Goal: Information Seeking & Learning: Learn about a topic

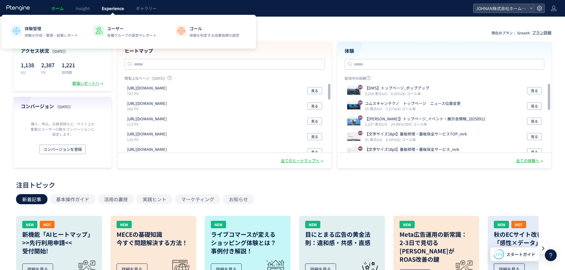
click at [117, 9] on span "Experience" at bounding box center [113, 8] width 22 height 6
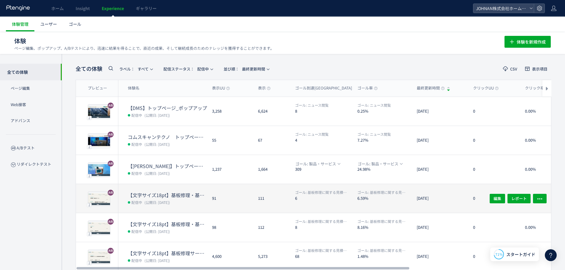
click at [325, 202] on dl "ゴール: 基板修理に関する見積り依頼・お問い合わせ 6" at bounding box center [324, 201] width 58 height 23
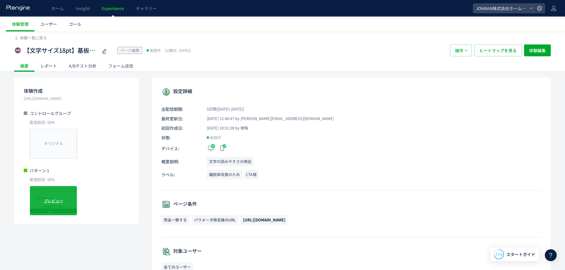
click at [61, 201] on span "プレビュー" at bounding box center [53, 201] width 19 height 6
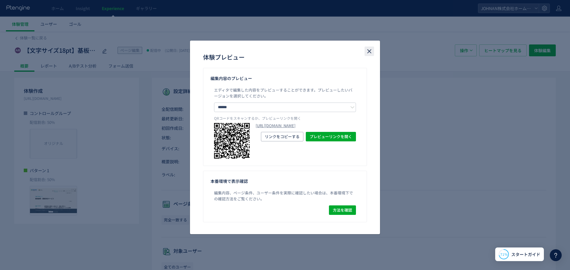
click at [370, 51] on use "close" at bounding box center [369, 51] width 4 height 4
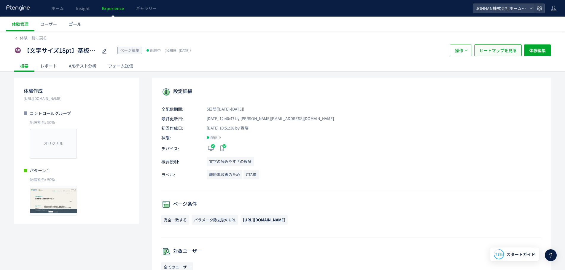
click at [495, 52] on span "ヒートマップを見る" at bounding box center [498, 51] width 37 height 12
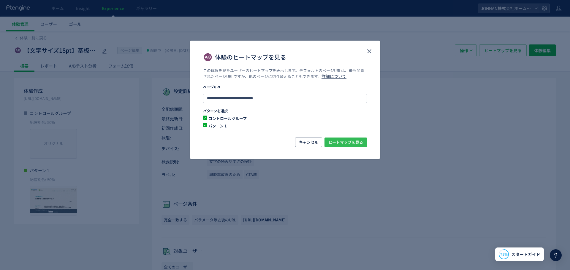
click at [346, 145] on span "ヒートマップを見る" at bounding box center [345, 142] width 35 height 9
click at [363, 50] on div "体験のヒートマップを見る" at bounding box center [285, 54] width 190 height 27
click at [367, 53] on icon "close" at bounding box center [369, 51] width 7 height 7
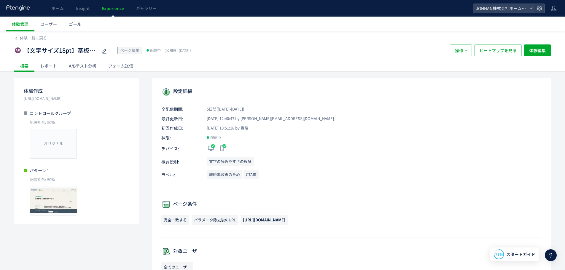
click at [83, 68] on div "A/Bテスト分析" at bounding box center [82, 66] width 39 height 12
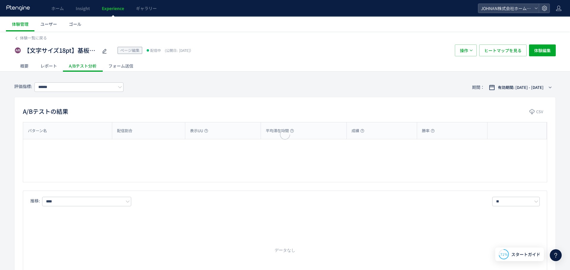
type input "**********"
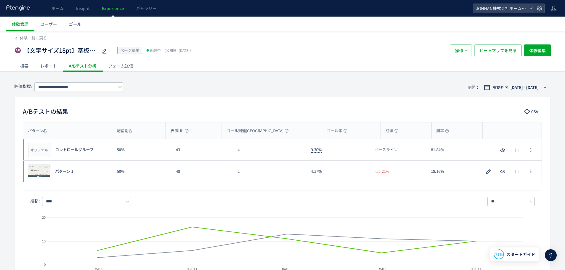
click at [111, 6] on span "Experience" at bounding box center [113, 8] width 22 height 6
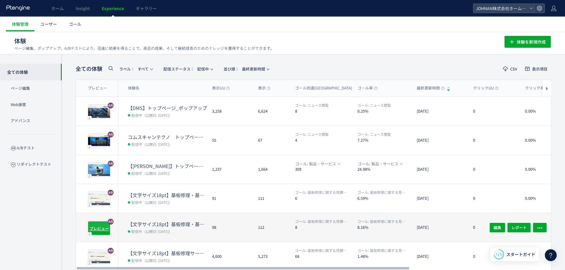
click at [104, 226] on span "プレビュー" at bounding box center [99, 229] width 19 height 6
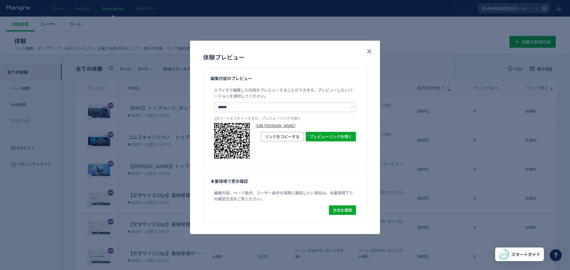
click at [281, 129] on link "[URL][DOMAIN_NAME]" at bounding box center [306, 126] width 100 height 6
click at [367, 48] on icon "close" at bounding box center [369, 51] width 7 height 7
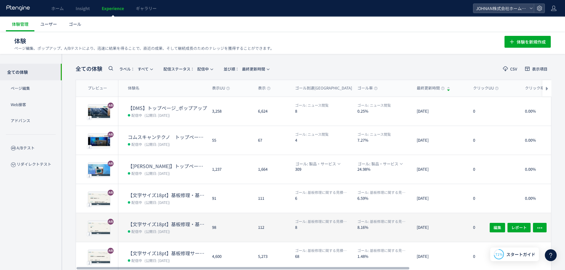
click at [262, 236] on div "112" at bounding box center [272, 227] width 37 height 29
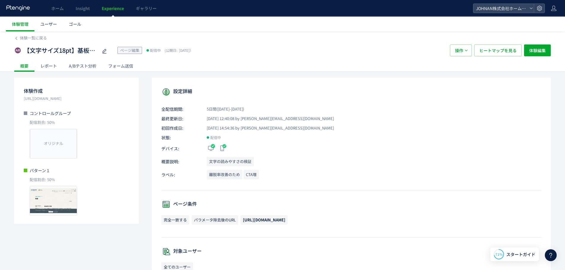
click at [91, 67] on div "A/Bテスト分析" at bounding box center [82, 66] width 39 height 12
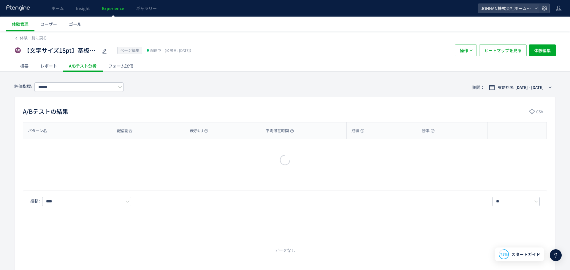
type input "**********"
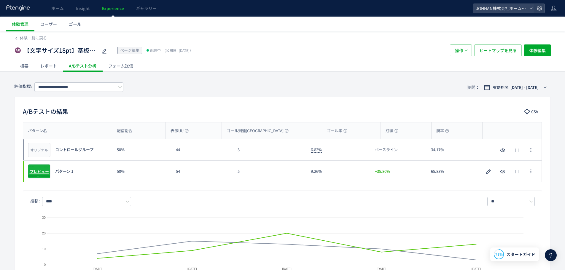
click at [46, 169] on span "プレビュー" at bounding box center [39, 172] width 19 height 6
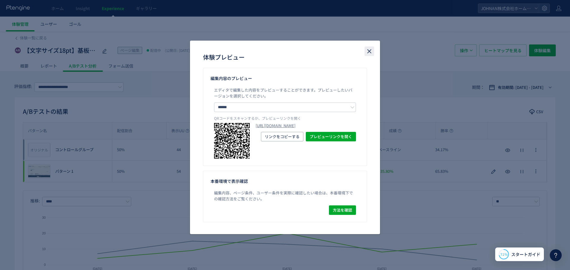
click at [371, 51] on icon "close" at bounding box center [369, 51] width 7 height 7
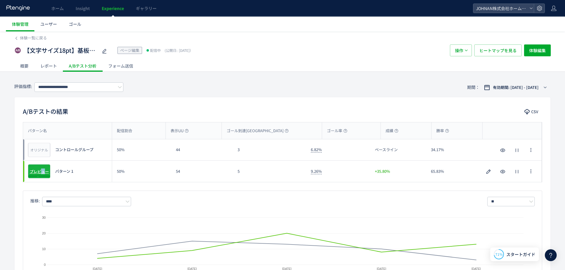
click at [44, 173] on span "プレビュー" at bounding box center [39, 172] width 19 height 6
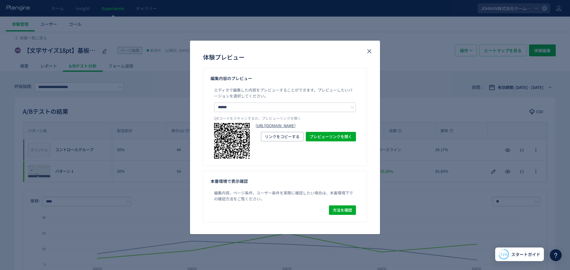
click at [293, 129] on link "[URL][DOMAIN_NAME]" at bounding box center [306, 126] width 100 height 6
click at [368, 53] on icon "close" at bounding box center [369, 51] width 7 height 7
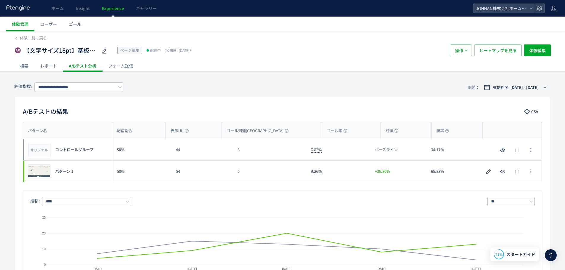
click at [111, 8] on span "Experience" at bounding box center [113, 8] width 22 height 6
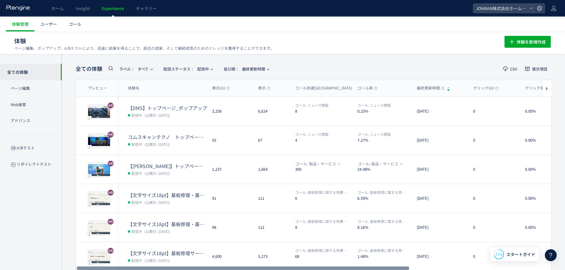
scroll to position [140, 0]
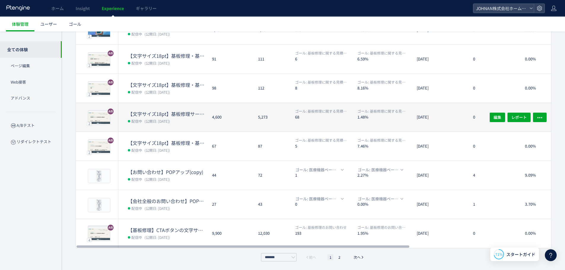
click at [162, 116] on dt "【文字サイズ18pt】基板修理サービス（単体基板修理/FA機器修理）_mrk" at bounding box center [168, 114] width 80 height 7
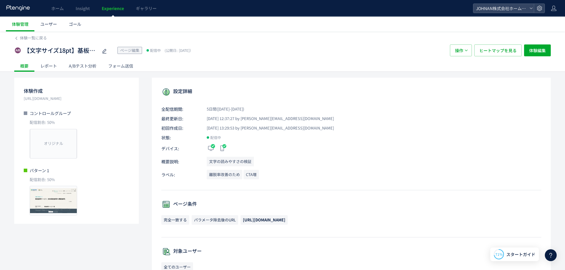
click at [89, 66] on div "A/Bテスト分析" at bounding box center [82, 66] width 39 height 12
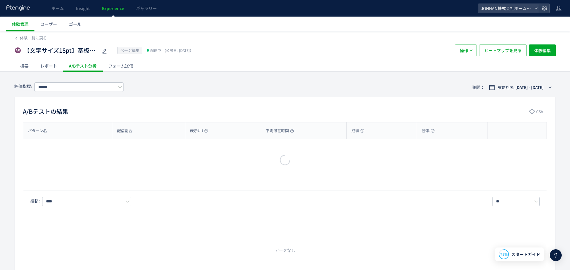
type input "**********"
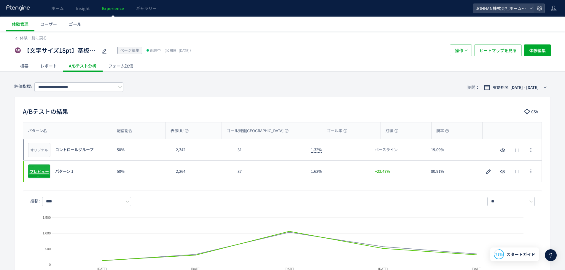
click at [41, 169] on span "プレビュー" at bounding box center [39, 172] width 19 height 6
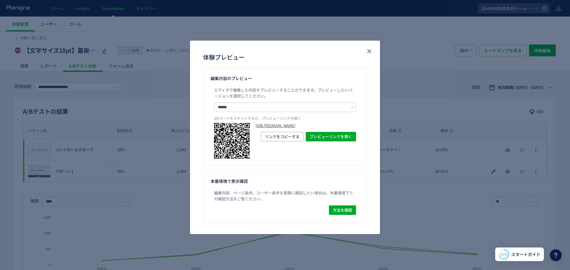
click at [304, 129] on link "[URL][DOMAIN_NAME]" at bounding box center [306, 126] width 100 height 6
click at [368, 52] on icon "close" at bounding box center [369, 51] width 7 height 7
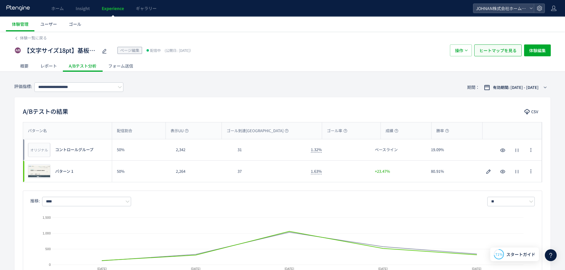
click at [498, 54] on span "ヒートマップを見る" at bounding box center [498, 51] width 37 height 12
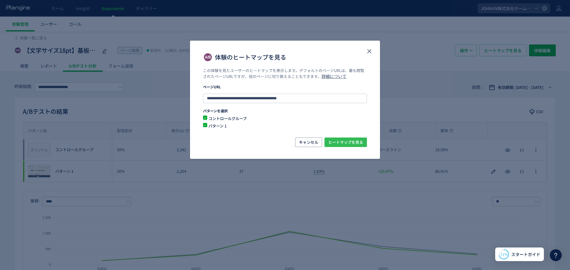
drag, startPoint x: 346, startPoint y: 140, endPoint x: 349, endPoint y: 138, distance: 4.1
click at [346, 140] on span "ヒートマップを見る" at bounding box center [345, 142] width 35 height 9
click at [372, 51] on icon "close" at bounding box center [369, 51] width 7 height 7
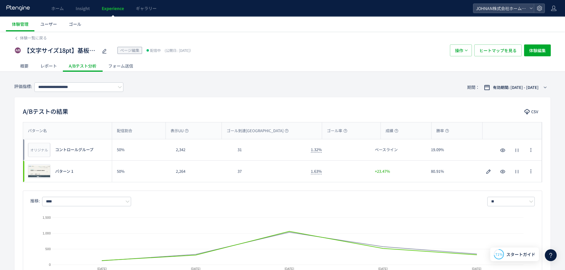
click at [109, 9] on span "Experience" at bounding box center [113, 8] width 22 height 6
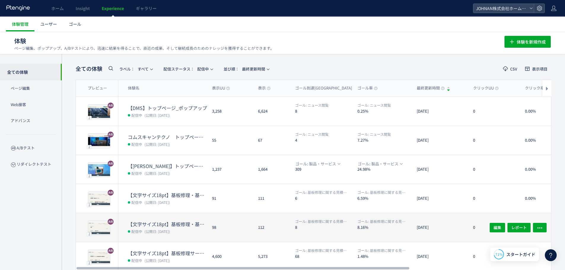
scroll to position [140, 0]
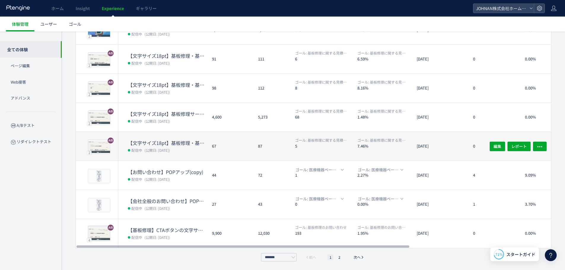
click at [340, 151] on dl "ゴール: 基板修理に関する見積り依頼・お問い合わせ 5" at bounding box center [324, 149] width 58 height 23
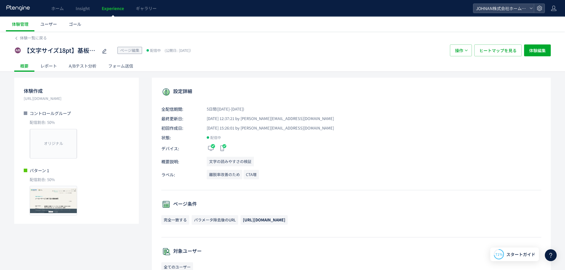
click at [88, 65] on div "A/Bテスト分析" at bounding box center [82, 66] width 39 height 12
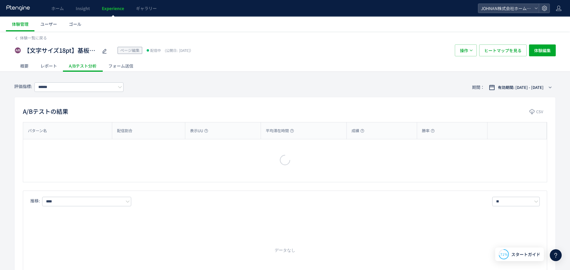
type input "**********"
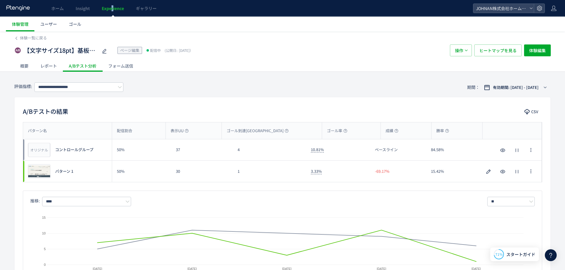
click at [113, 7] on span "Experience" at bounding box center [113, 8] width 22 height 6
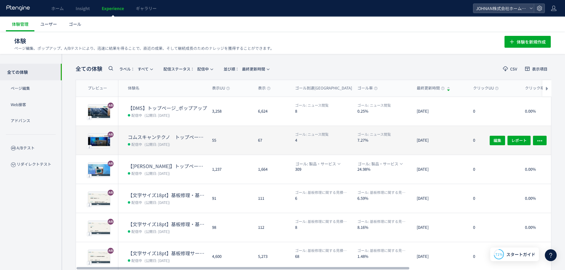
click at [349, 140] on dt "4" at bounding box center [324, 140] width 58 height 6
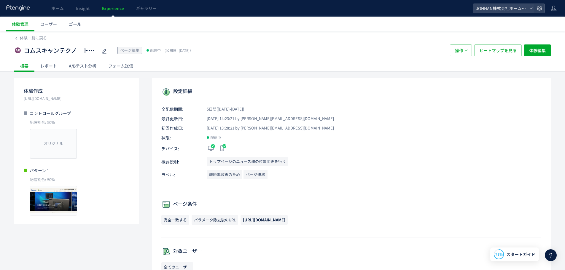
click at [91, 66] on div "A/Bテスト分析" at bounding box center [82, 66] width 39 height 12
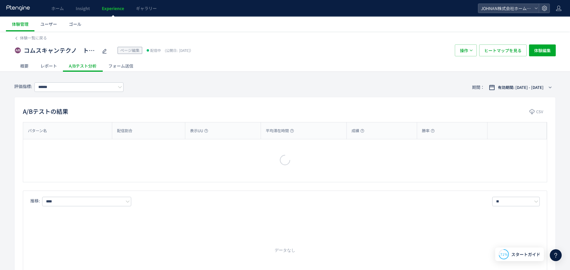
type input "******"
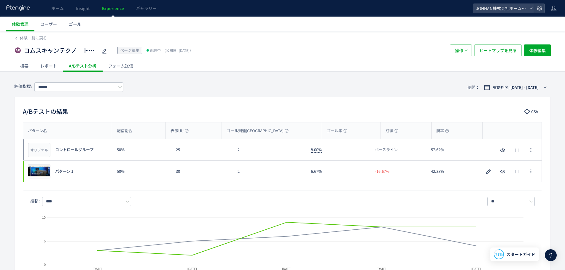
click at [26, 66] on div "概要" at bounding box center [24, 66] width 20 height 12
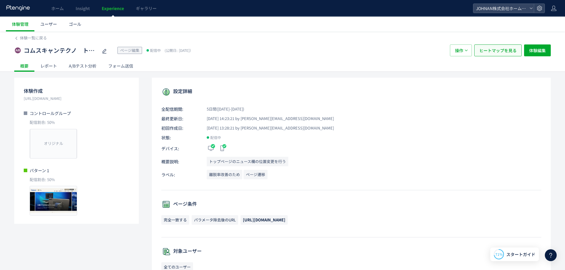
click at [503, 50] on span "ヒートマップを見る" at bounding box center [498, 51] width 37 height 12
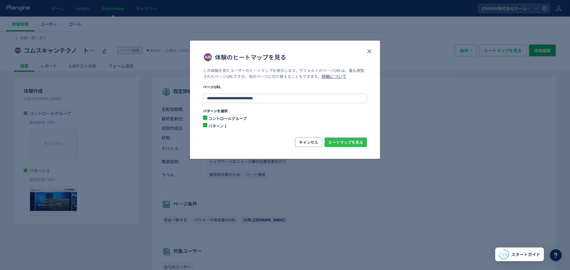
click at [331, 143] on span "ヒートマップを見る" at bounding box center [345, 142] width 35 height 9
click at [367, 52] on icon "close" at bounding box center [369, 51] width 7 height 7
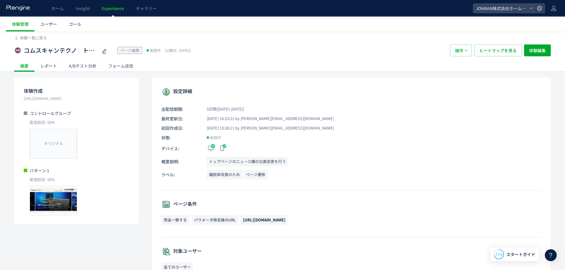
click at [116, 9] on span "Experience" at bounding box center [113, 8] width 22 height 6
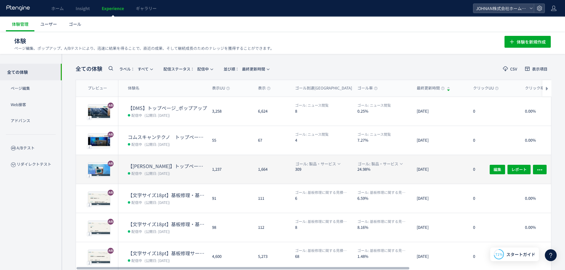
click at [224, 165] on div "1,237" at bounding box center [230, 169] width 46 height 29
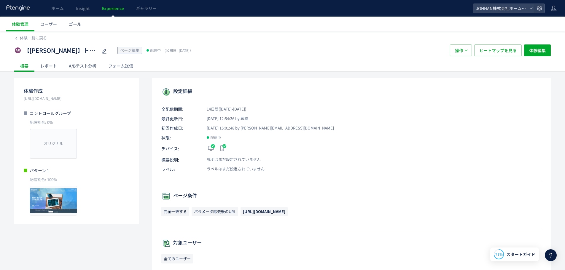
click at [89, 67] on div "A/Bテスト分析" at bounding box center [82, 66] width 39 height 12
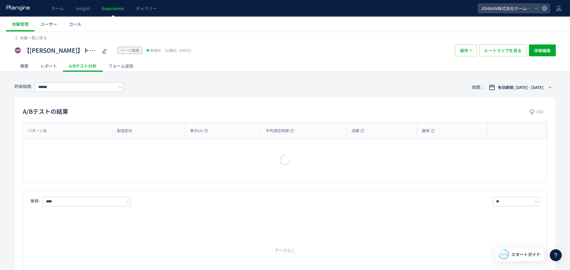
type input "*******"
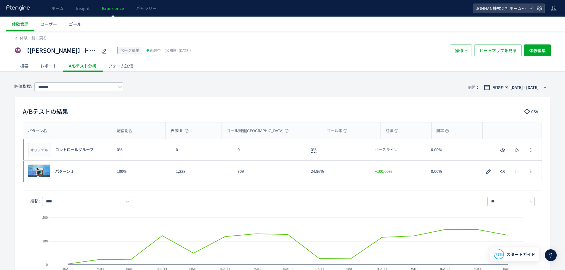
click at [60, 66] on div "レポート" at bounding box center [48, 66] width 28 height 12
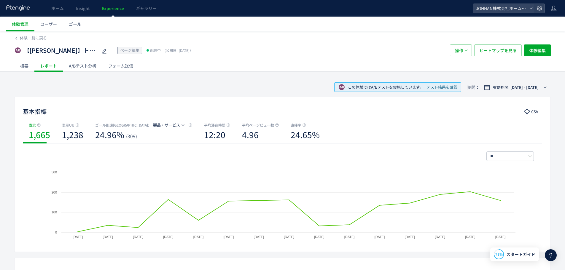
click at [21, 66] on div "概要" at bounding box center [24, 66] width 20 height 12
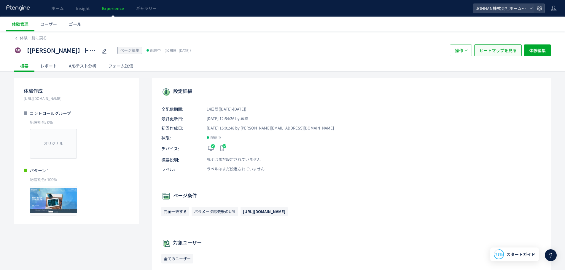
click at [504, 56] on span "ヒートマップを見る" at bounding box center [498, 51] width 37 height 12
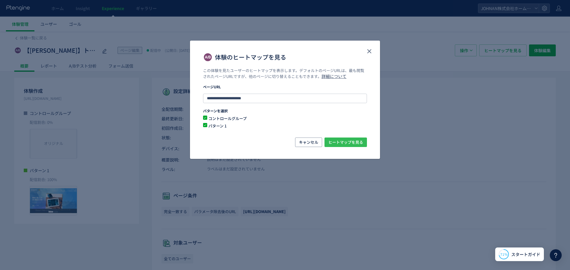
click at [350, 141] on span "ヒートマップを見る" at bounding box center [345, 142] width 35 height 9
drag, startPoint x: 370, startPoint y: 55, endPoint x: 349, endPoint y: 49, distance: 21.6
click at [370, 55] on button "close" at bounding box center [369, 51] width 9 height 9
